Goal: Information Seeking & Learning: Learn about a topic

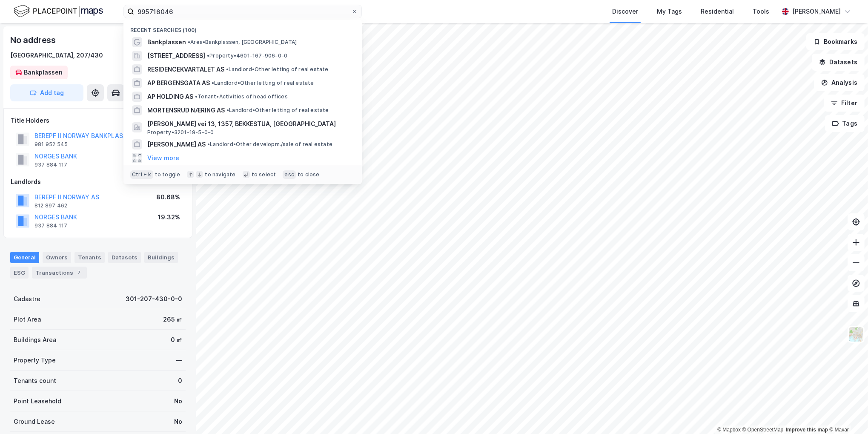
scroll to position [2, 0]
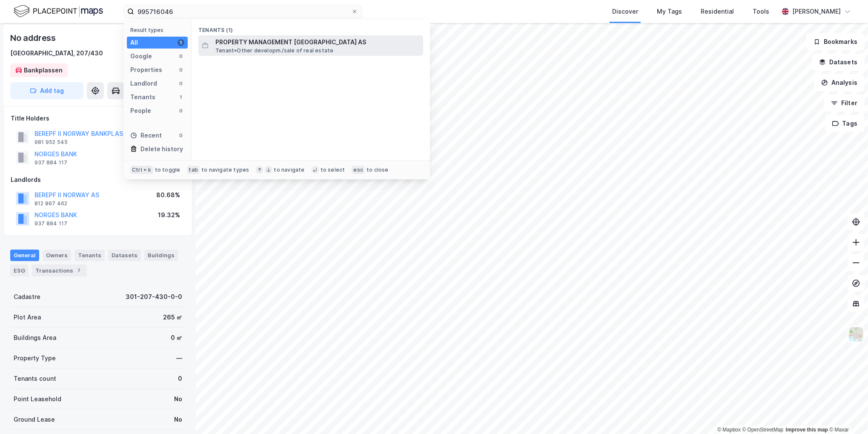
type input "995716046"
click at [277, 52] on span "Tenant • Other developm./sale of real estate" at bounding box center [274, 50] width 118 height 7
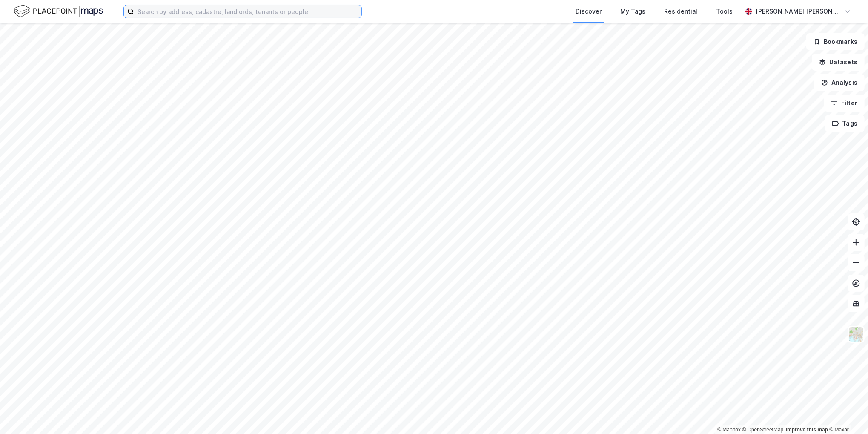
click at [221, 9] on input at bounding box center [247, 11] width 227 height 13
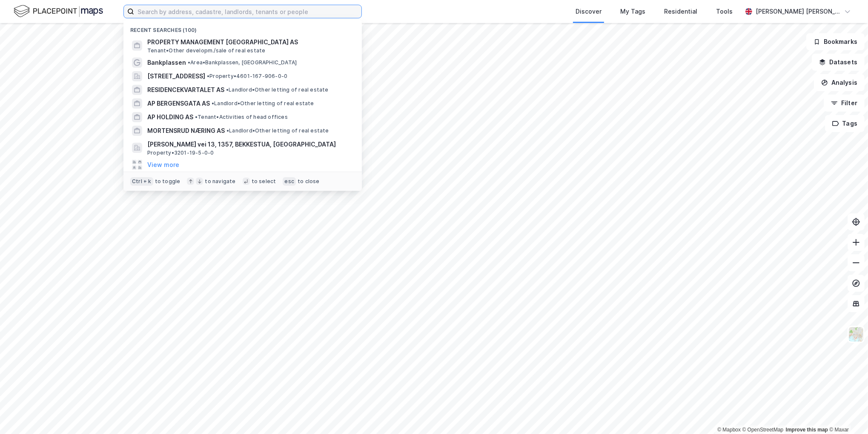
click at [232, 10] on input at bounding box center [247, 11] width 227 height 13
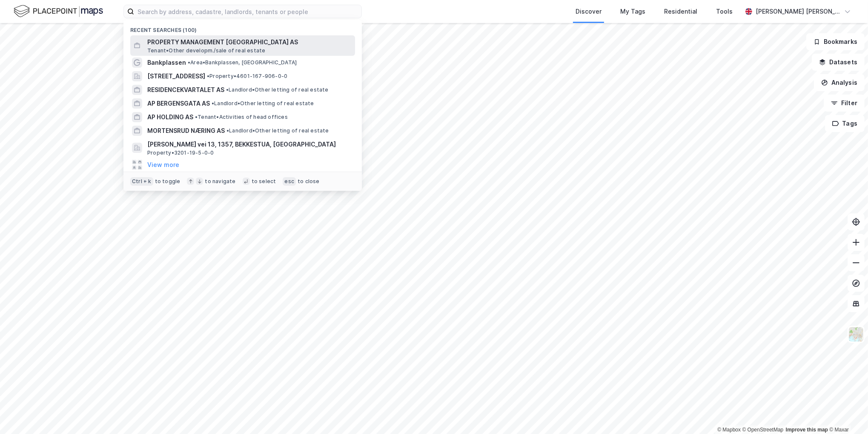
click at [213, 44] on span "PROPERTY MANAGEMENT [GEOGRAPHIC_DATA] AS" at bounding box center [249, 42] width 204 height 10
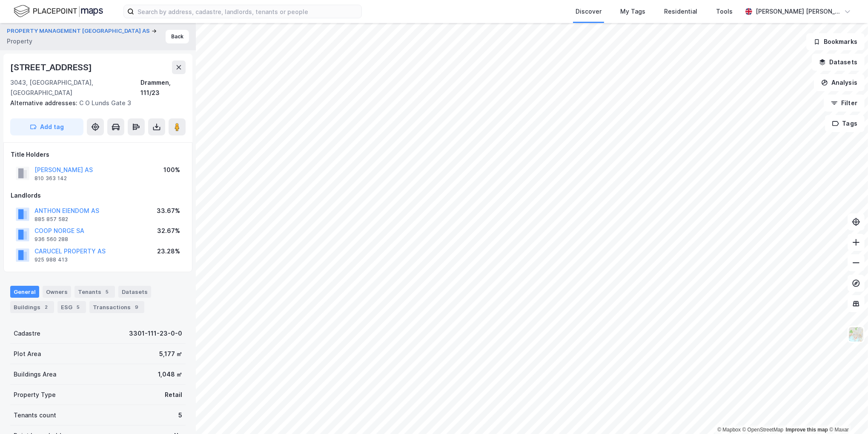
click at [151, 246] on div "CARUCEL PROPERTY AS 925 988 413 23.28%" at bounding box center [98, 254] width 175 height 20
drag, startPoint x: 186, startPoint y: 220, endPoint x: 18, endPoint y: 219, distance: 167.3
click at [18, 219] on div "Title Holders BJØRNSTJERNE BJØRNSONSGATE AS 810 363 142 100% Landlords ANTHON E…" at bounding box center [97, 207] width 189 height 130
drag, startPoint x: 18, startPoint y: 219, endPoint x: 139, endPoint y: 220, distance: 120.5
click at [139, 224] on div "COOP NORGE SA 936 560 288 32.67%" at bounding box center [98, 234] width 175 height 20
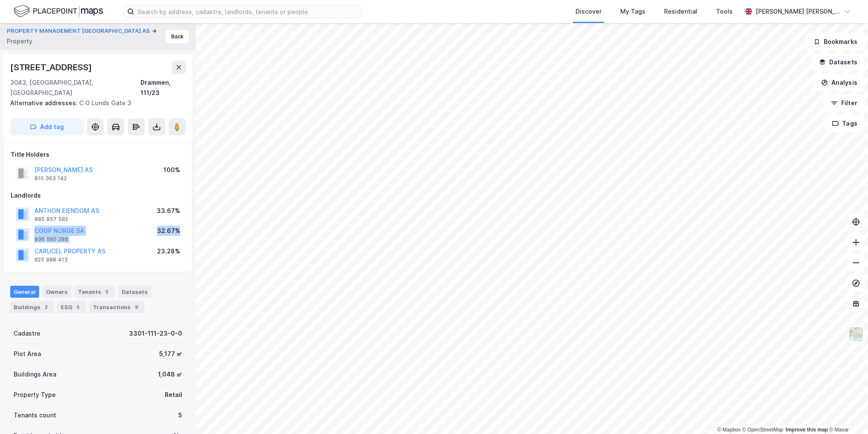
click at [143, 224] on div "COOP NORGE SA 936 560 288 32.67%" at bounding box center [98, 234] width 175 height 20
click at [142, 224] on div "COOP NORGE SA 936 560 288 32.67%" at bounding box center [98, 234] width 175 height 20
click at [138, 224] on div "COOP NORGE SA 936 560 288 32.67%" at bounding box center [98, 234] width 175 height 20
click at [59, 175] on div "810 363 142" at bounding box center [50, 178] width 32 height 7
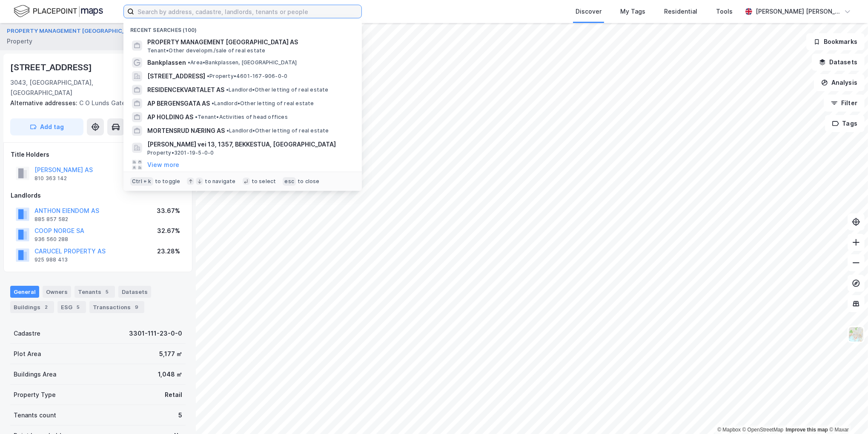
click at [265, 11] on input at bounding box center [247, 11] width 227 height 13
click at [268, 11] on input at bounding box center [247, 11] width 227 height 13
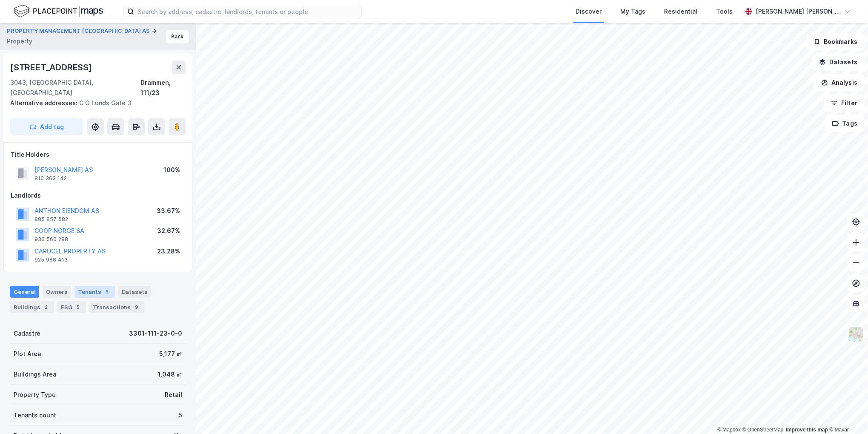
click at [98, 286] on div "Tenants 5" at bounding box center [94, 292] width 40 height 12
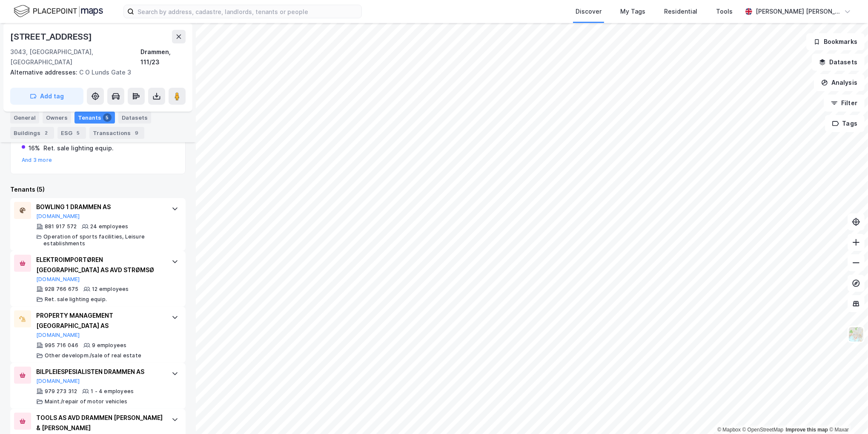
scroll to position [289, 0]
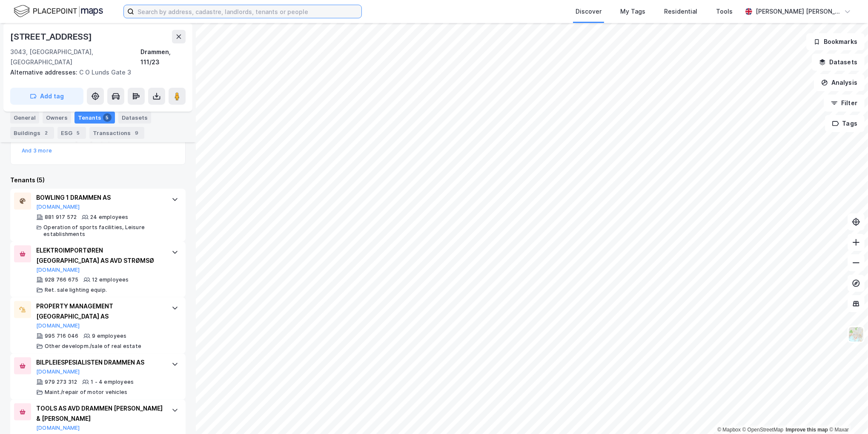
click at [250, 14] on input at bounding box center [247, 11] width 227 height 13
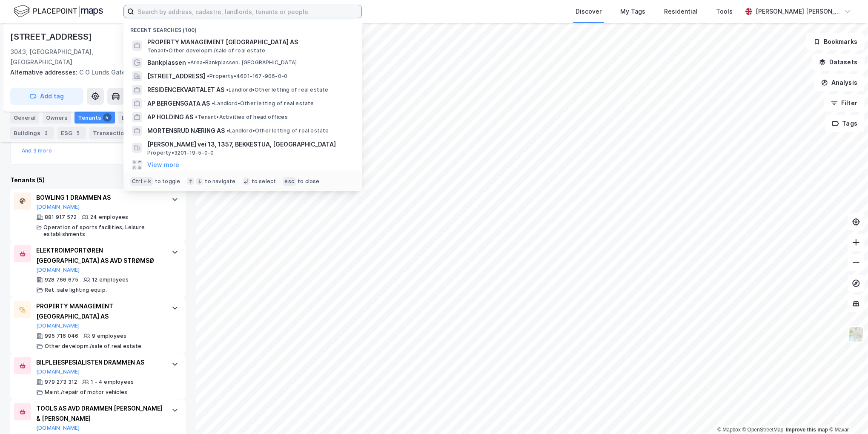
paste input "945757647"
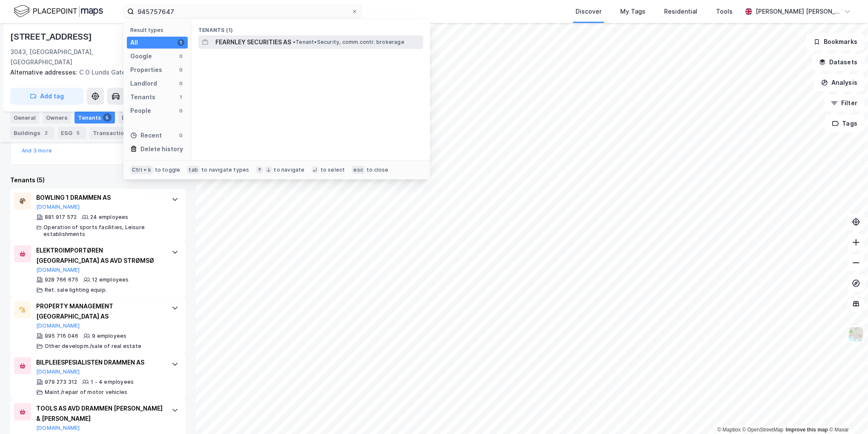
click at [232, 40] on span "FEARNLEY SECURITIES AS" at bounding box center [253, 42] width 76 height 10
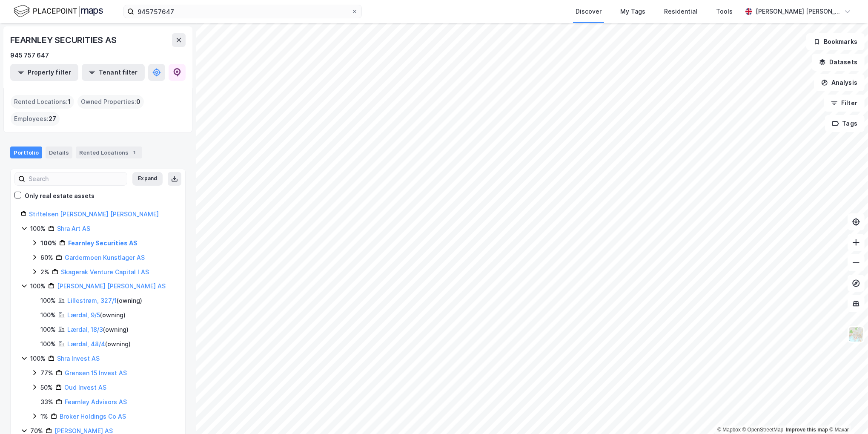
click at [34, 243] on icon at bounding box center [34, 242] width 7 height 7
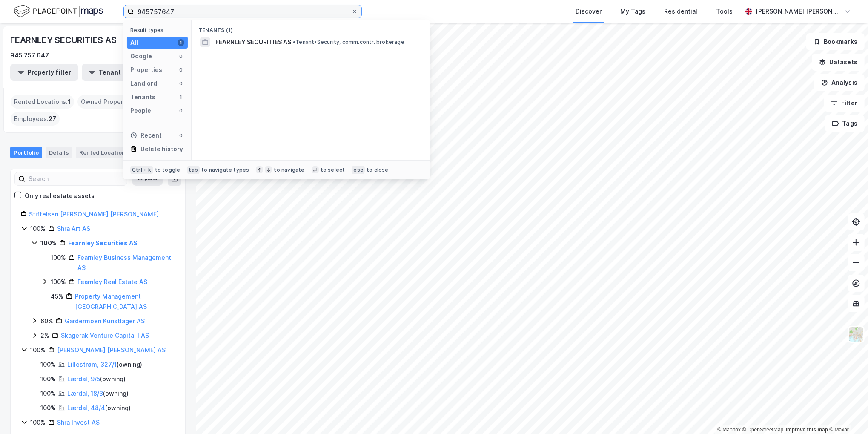
drag, startPoint x: 307, startPoint y: 15, endPoint x: 0, endPoint y: 30, distance: 306.9
click at [0, 32] on html "945757647 Result types All 1 Google 0 Properties 0 Landlord 0 Tenants 1 People …" at bounding box center [434, 217] width 868 height 434
paste input "93471186"
type input "993471186"
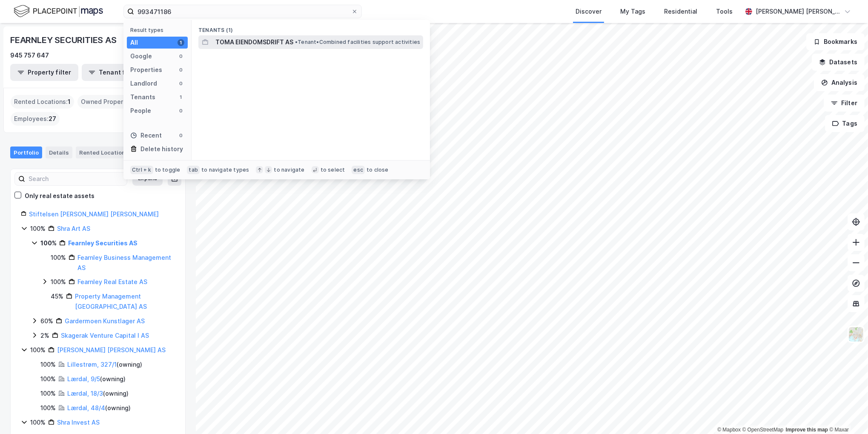
click at [292, 42] on span "TOMA EIENDOMSDRIFT AS" at bounding box center [254, 42] width 78 height 10
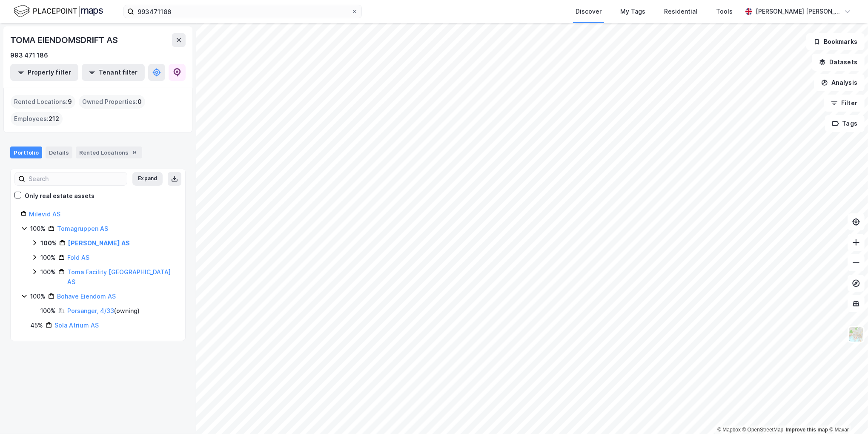
click at [33, 242] on icon at bounding box center [34, 242] width 7 height 7
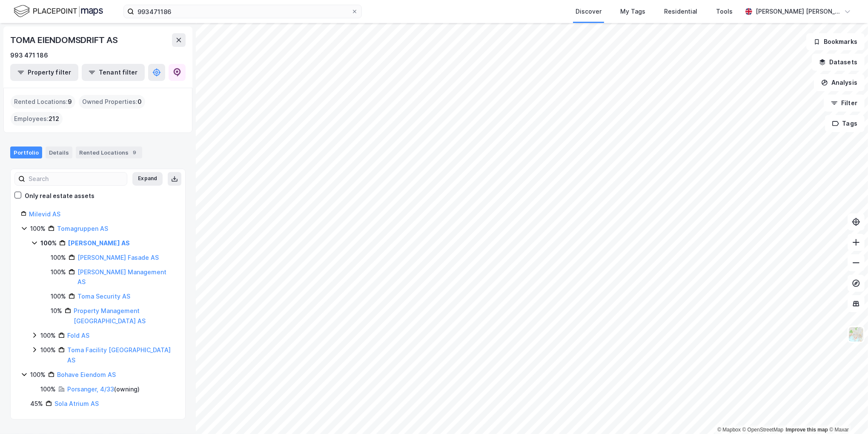
click at [184, 312] on div "TOMA EIENDOMSDRIFT AS 993 471 186 Property filter Tenant filter Rented Location…" at bounding box center [98, 228] width 196 height 411
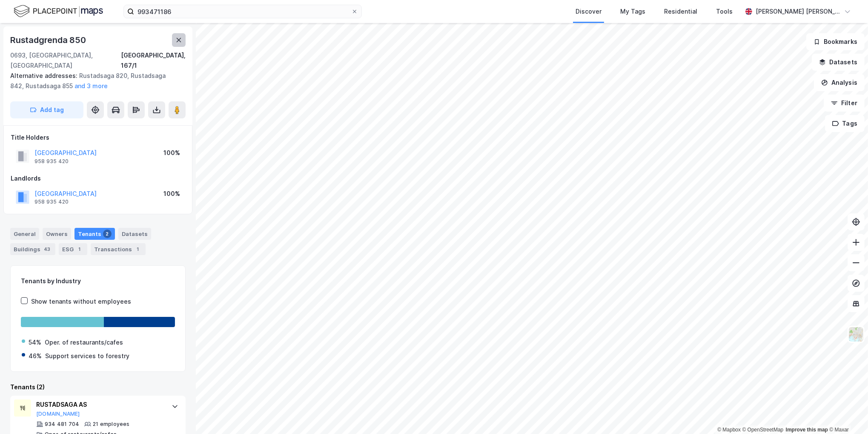
click at [176, 40] on icon at bounding box center [178, 40] width 7 height 7
